Goal: Task Accomplishment & Management: Complete application form

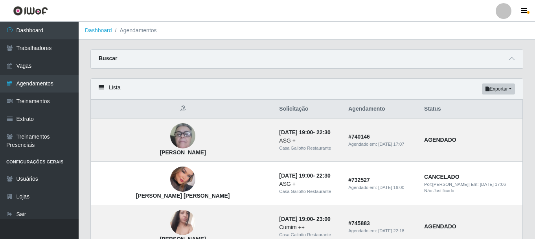
scroll to position [314, 0]
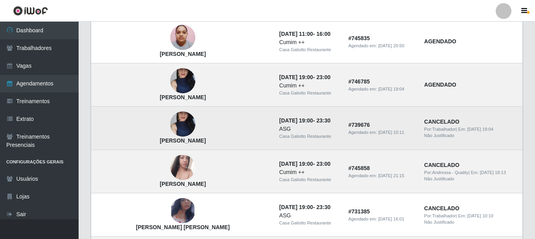
click at [485, 140] on td "CANCELADO Por: Trabalhador | Em: 18/09/2025, 19:04 Não Justificado" at bounding box center [470, 127] width 103 height 43
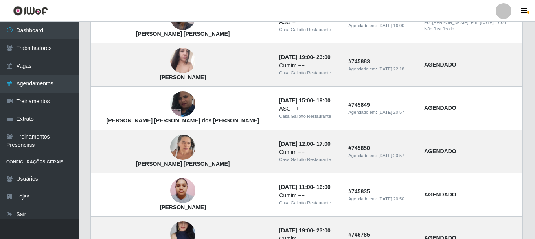
scroll to position [157, 0]
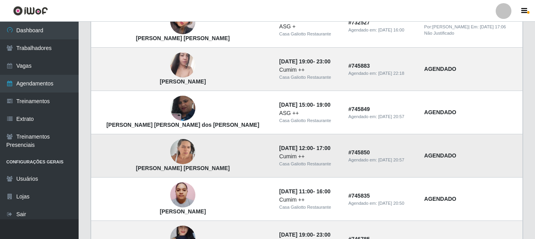
click at [170, 157] on img at bounding box center [182, 151] width 25 height 33
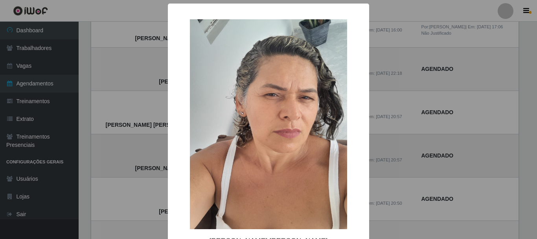
click at [147, 157] on div "× Maria José Carlos da Silva OK Cancel" at bounding box center [268, 119] width 537 height 239
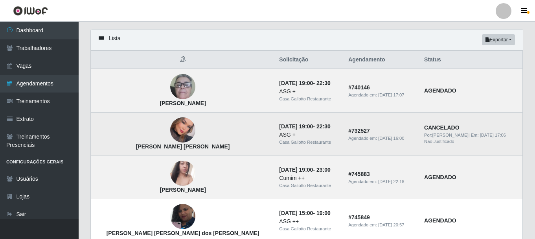
scroll to position [0, 0]
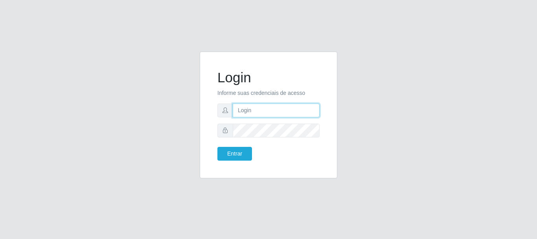
click at [268, 107] on input "text" at bounding box center [276, 110] width 87 height 14
type input "[PERSON_NAME]"
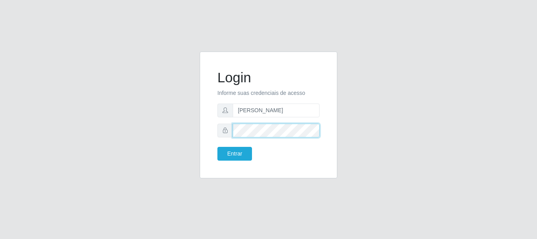
click at [217, 147] on button "Entrar" at bounding box center [234, 154] width 35 height 14
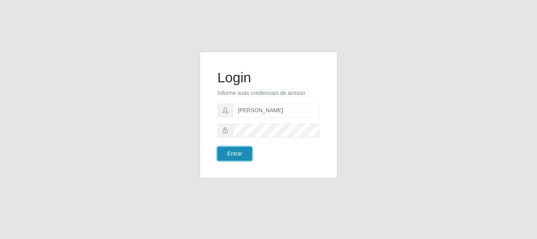
click at [222, 154] on button "Entrar" at bounding box center [234, 154] width 35 height 14
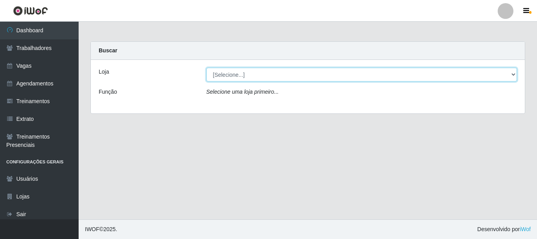
click at [245, 76] on select "[Selecione...] [GEOGRAPHIC_DATA]" at bounding box center [361, 75] width 311 height 14
select select "279"
click at [206, 68] on select "[Selecione...] [GEOGRAPHIC_DATA]" at bounding box center [361, 75] width 311 height 14
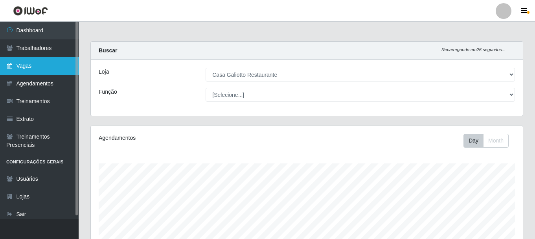
click at [39, 69] on link "Vagas" at bounding box center [39, 66] width 79 height 18
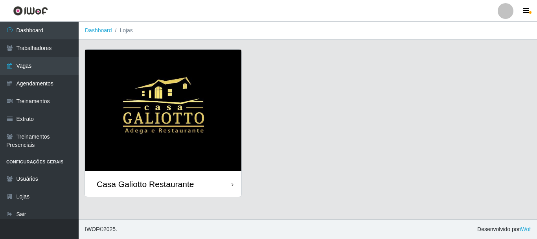
click at [195, 92] on img at bounding box center [163, 110] width 156 height 121
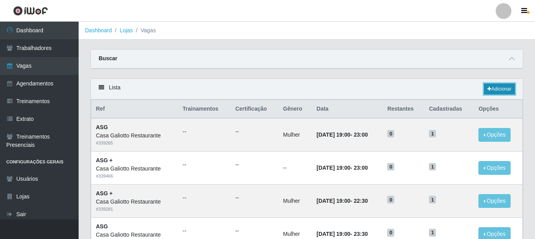
click at [496, 92] on link "Adicionar" at bounding box center [499, 88] width 31 height 11
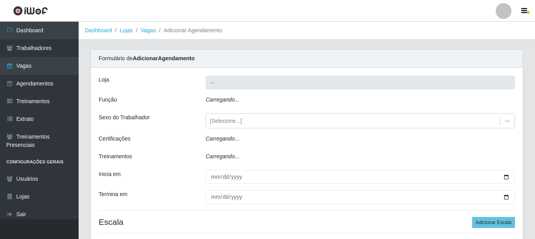
type input "Casa Galiotto Restaurante"
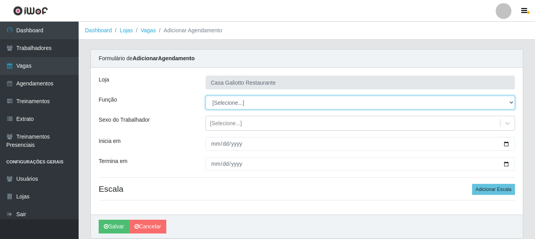
click at [273, 105] on select "[Selecione...] ASG ASG + ASG ++ Auxiliar de Cozinha Auxiliar de Cozinha + Auxil…" at bounding box center [360, 102] width 309 height 14
select select "79"
click at [206, 95] on select "[Selecione...] ASG ASG + ASG ++ Auxiliar de Cozinha Auxiliar de Cozinha + Auxil…" at bounding box center [360, 102] width 309 height 14
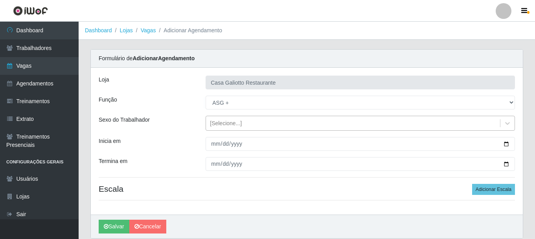
click at [245, 118] on div "Loja Casa Galiotto Restaurante Função [Selecione...] ASG ASG + ASG ++ Auxiliar …" at bounding box center [307, 141] width 432 height 147
drag, startPoint x: 245, startPoint y: 120, endPoint x: 245, endPoint y: 124, distance: 4.3
click at [245, 120] on div "[Selecione...]" at bounding box center [353, 123] width 294 height 13
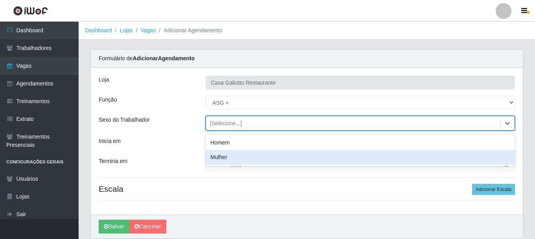
drag, startPoint x: 245, startPoint y: 155, endPoint x: 490, endPoint y: 156, distance: 245.6
click at [246, 155] on div "Mulher" at bounding box center [360, 157] width 309 height 15
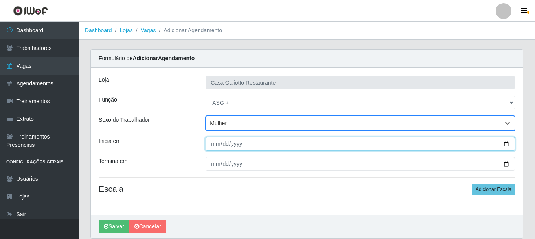
click at [506, 144] on input "Inicia em" at bounding box center [360, 144] width 309 height 14
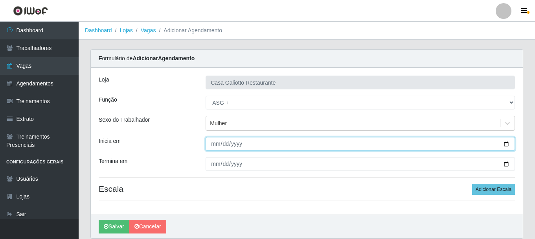
type input "[DATE]"
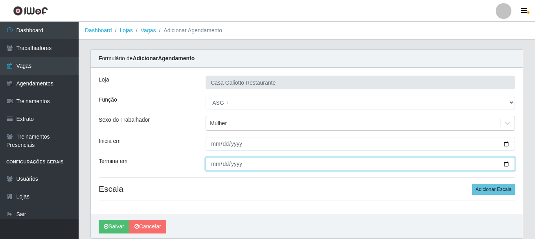
click at [506, 165] on input "Termina em" at bounding box center [360, 164] width 309 height 14
type input "[DATE]"
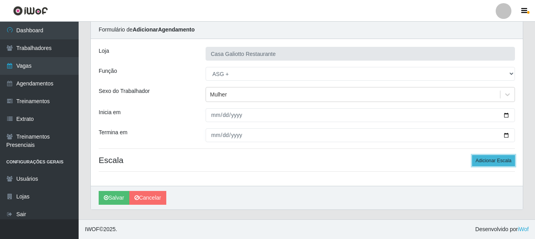
drag, startPoint x: 485, startPoint y: 160, endPoint x: 478, endPoint y: 160, distance: 6.7
click at [481, 160] on button "Adicionar Escala" at bounding box center [493, 160] width 43 height 11
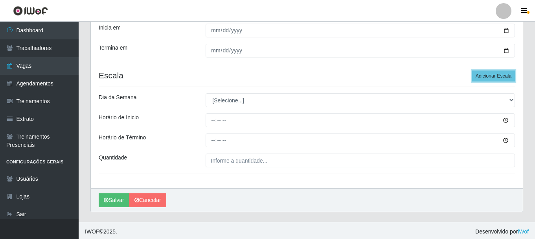
scroll to position [116, 0]
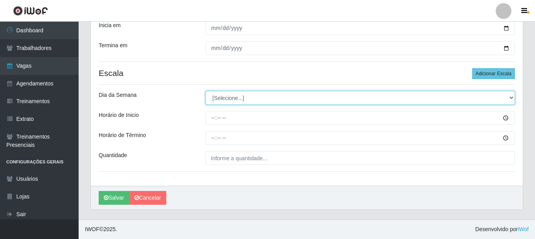
click at [234, 100] on select "[Selecione...] Segunda Terça Quarta Quinta Sexta Sábado Domingo" at bounding box center [360, 98] width 309 height 14
select select "6"
click at [206, 91] on select "[Selecione...] Segunda Terça Quarta Quinta Sexta Sábado Domingo" at bounding box center [360, 98] width 309 height 14
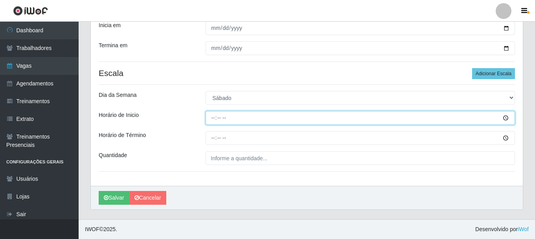
click at [294, 119] on input "Horário de Inicio" at bounding box center [360, 118] width 309 height 14
type input "08:30"
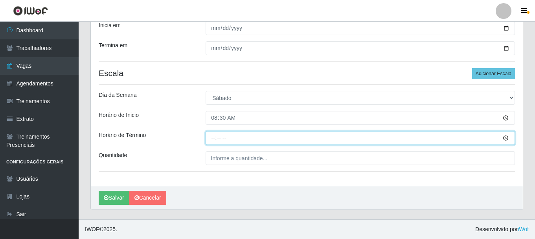
click at [213, 136] on input "Horário de Término" at bounding box center [360, 138] width 309 height 14
type input "15:30"
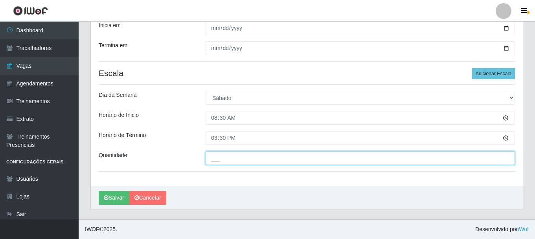
click at [242, 161] on input "___" at bounding box center [360, 158] width 309 height 14
type input "1__"
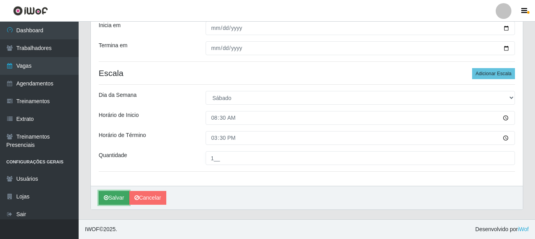
click at [121, 197] on button "Salvar" at bounding box center [114, 198] width 31 height 14
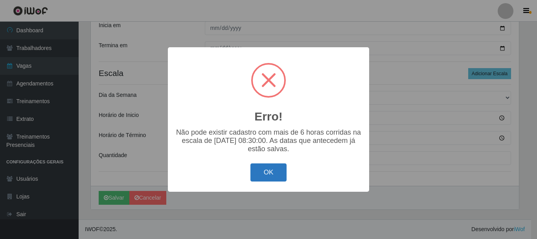
click at [274, 174] on button "OK" at bounding box center [268, 172] width 37 height 18
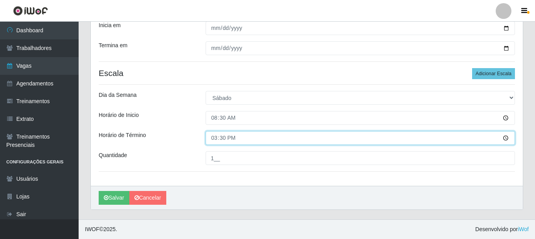
click at [214, 137] on input "15:30" at bounding box center [360, 138] width 309 height 14
type input "14:30"
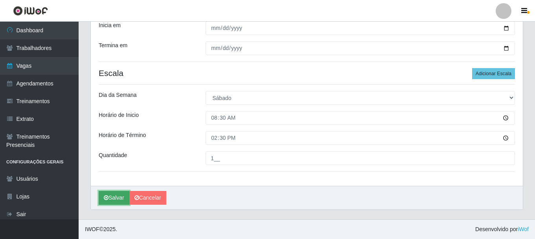
click at [121, 195] on button "Salvar" at bounding box center [114, 198] width 31 height 14
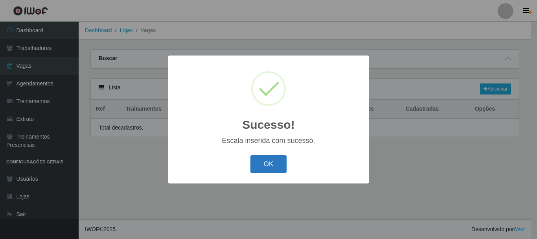
click at [257, 167] on button "OK" at bounding box center [268, 164] width 37 height 18
